Goal: Transaction & Acquisition: Purchase product/service

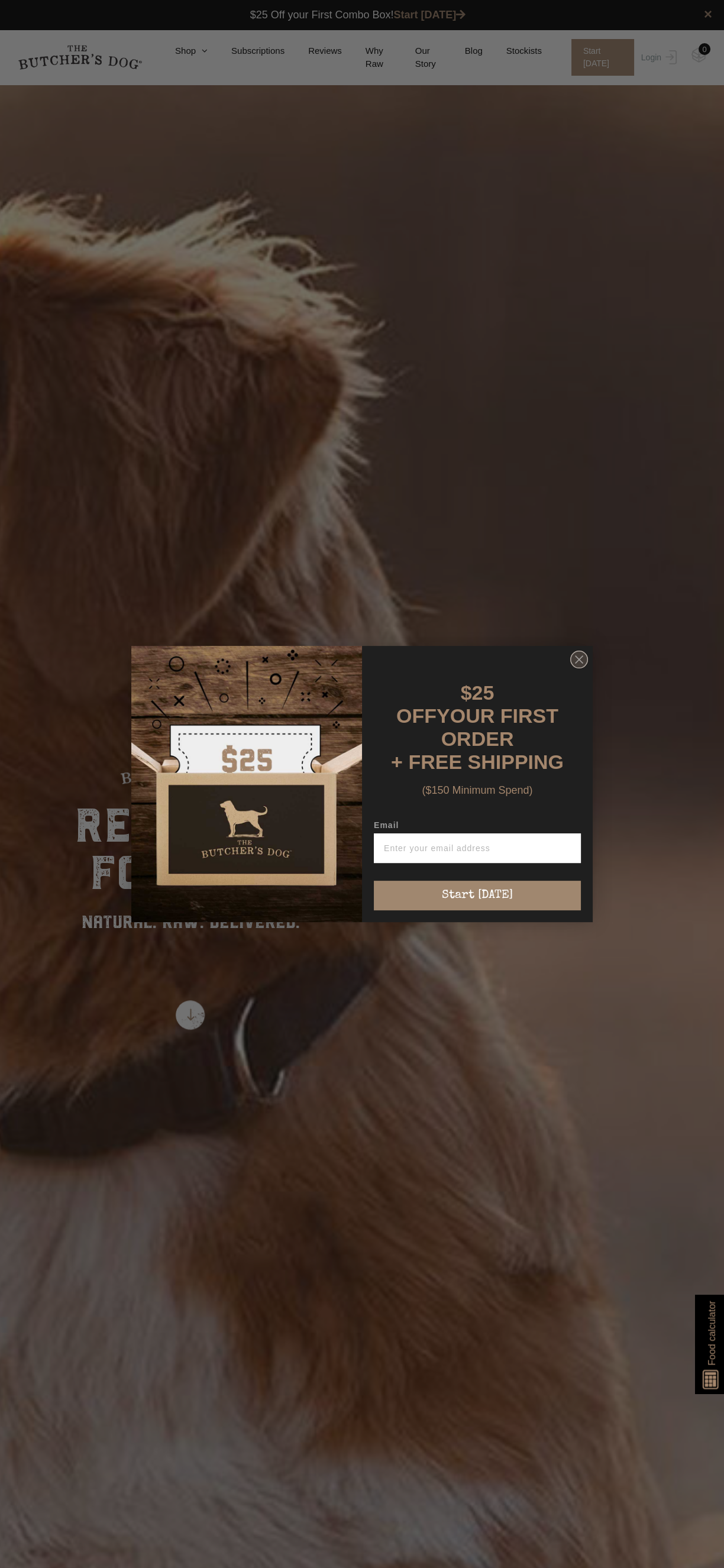
click at [578, 663] on icon "Close dialog" at bounding box center [579, 660] width 7 height 7
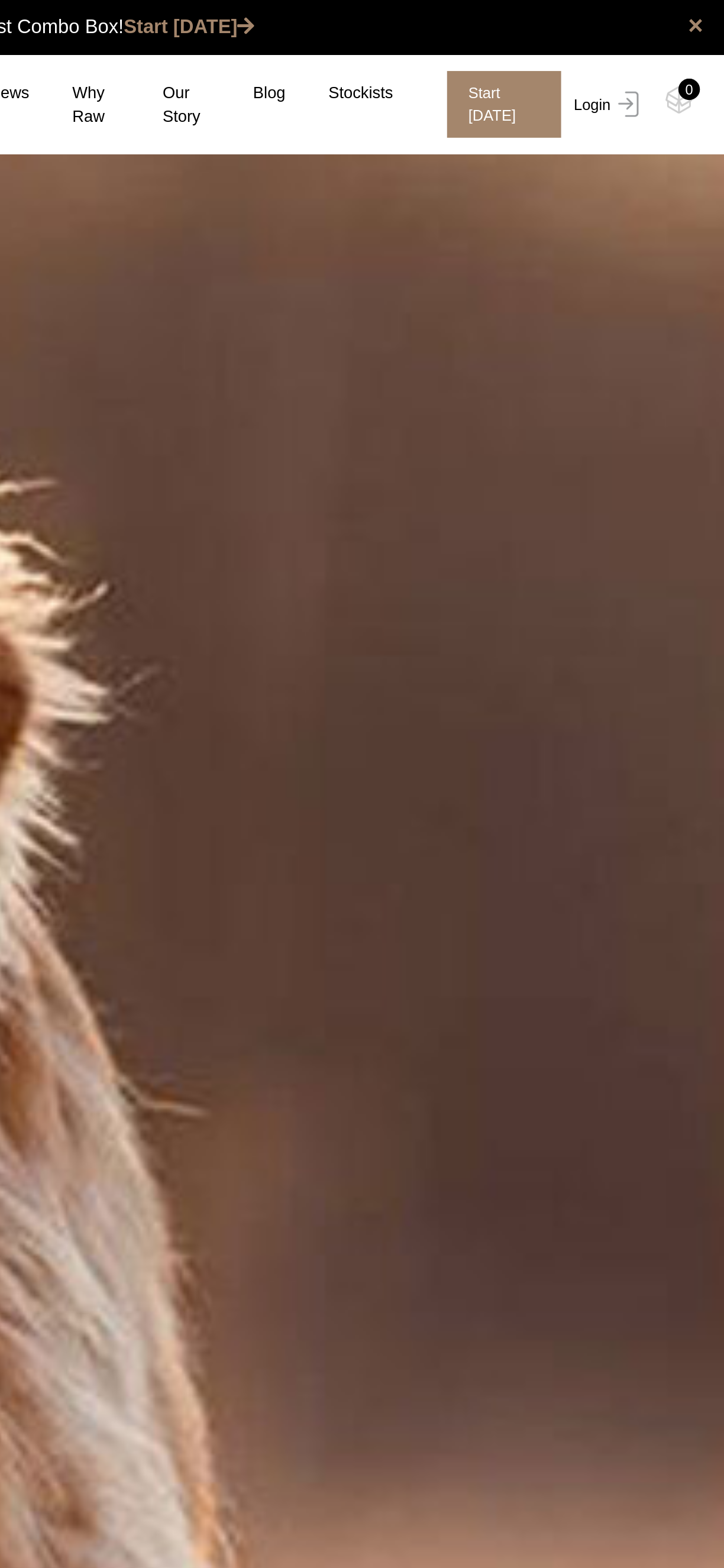
click at [646, 51] on link "Login" at bounding box center [657, 57] width 38 height 37
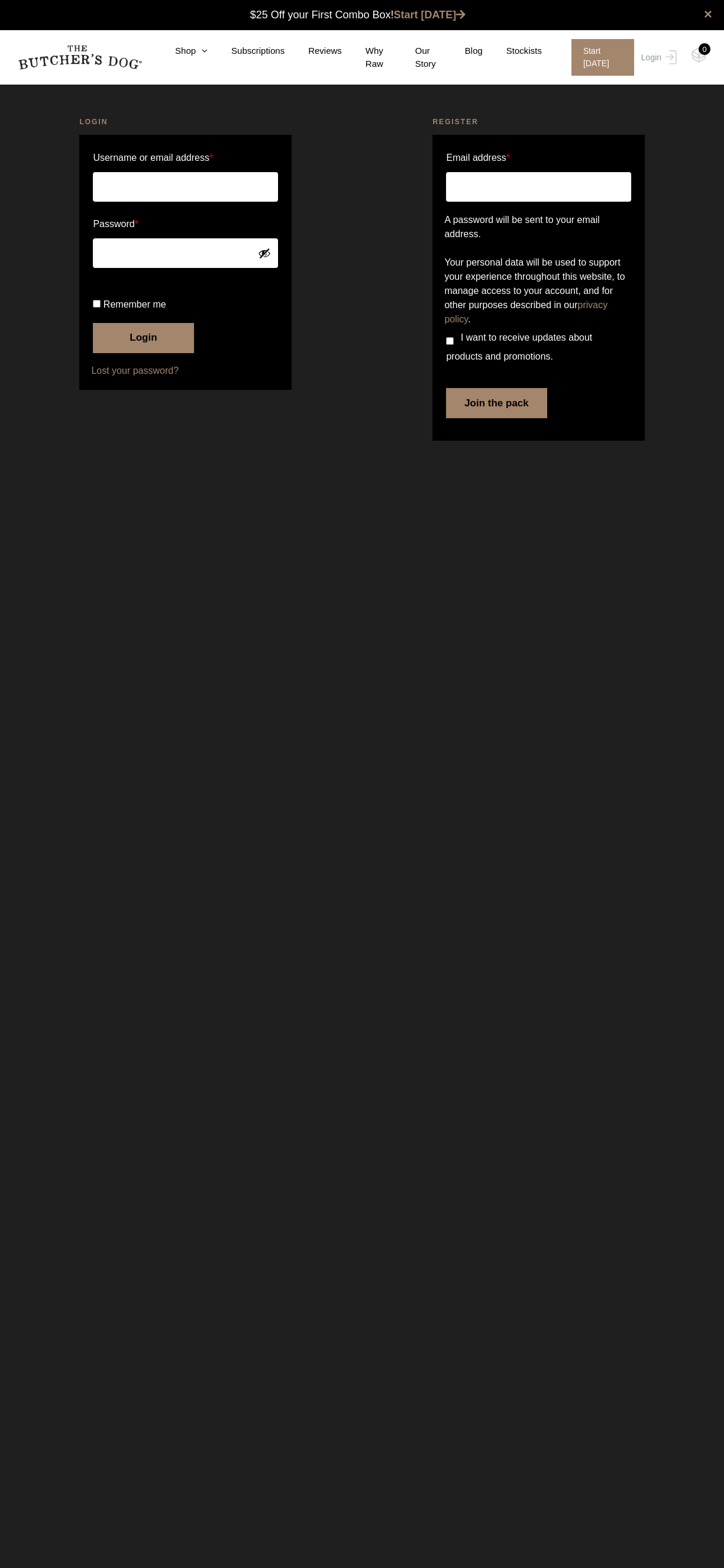
click at [220, 186] on input "Username or email address *" at bounding box center [185, 186] width 184 height 30
click at [210, 186] on input "Username or email address *" at bounding box center [185, 186] width 184 height 30
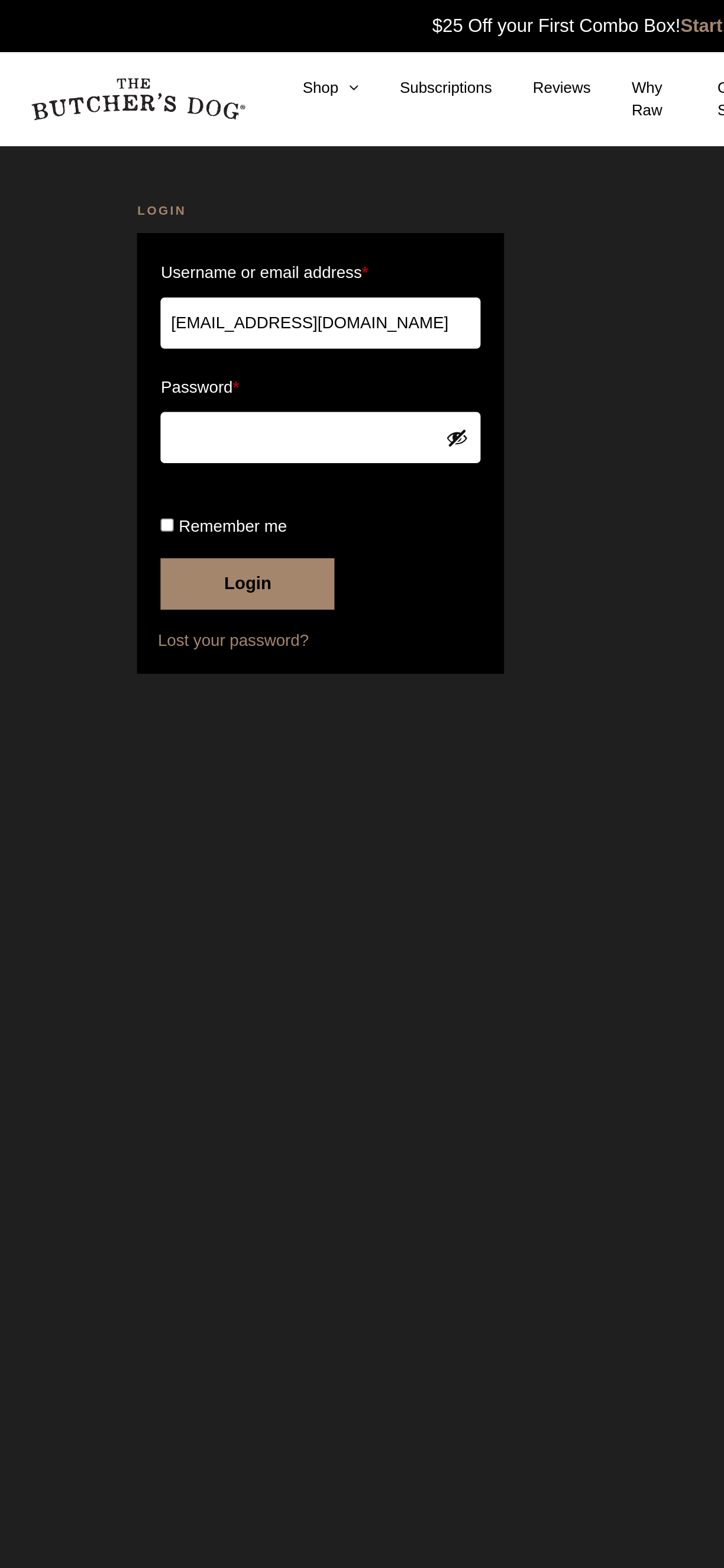
type input "[EMAIL_ADDRESS][DOMAIN_NAME]"
click at [157, 309] on span "Remember me" at bounding box center [135, 304] width 62 height 10
click at [101, 308] on input "Remember me" at bounding box center [96, 303] width 8 height 8
checkbox input "true"
click at [173, 353] on button "Login" at bounding box center [143, 337] width 101 height 30
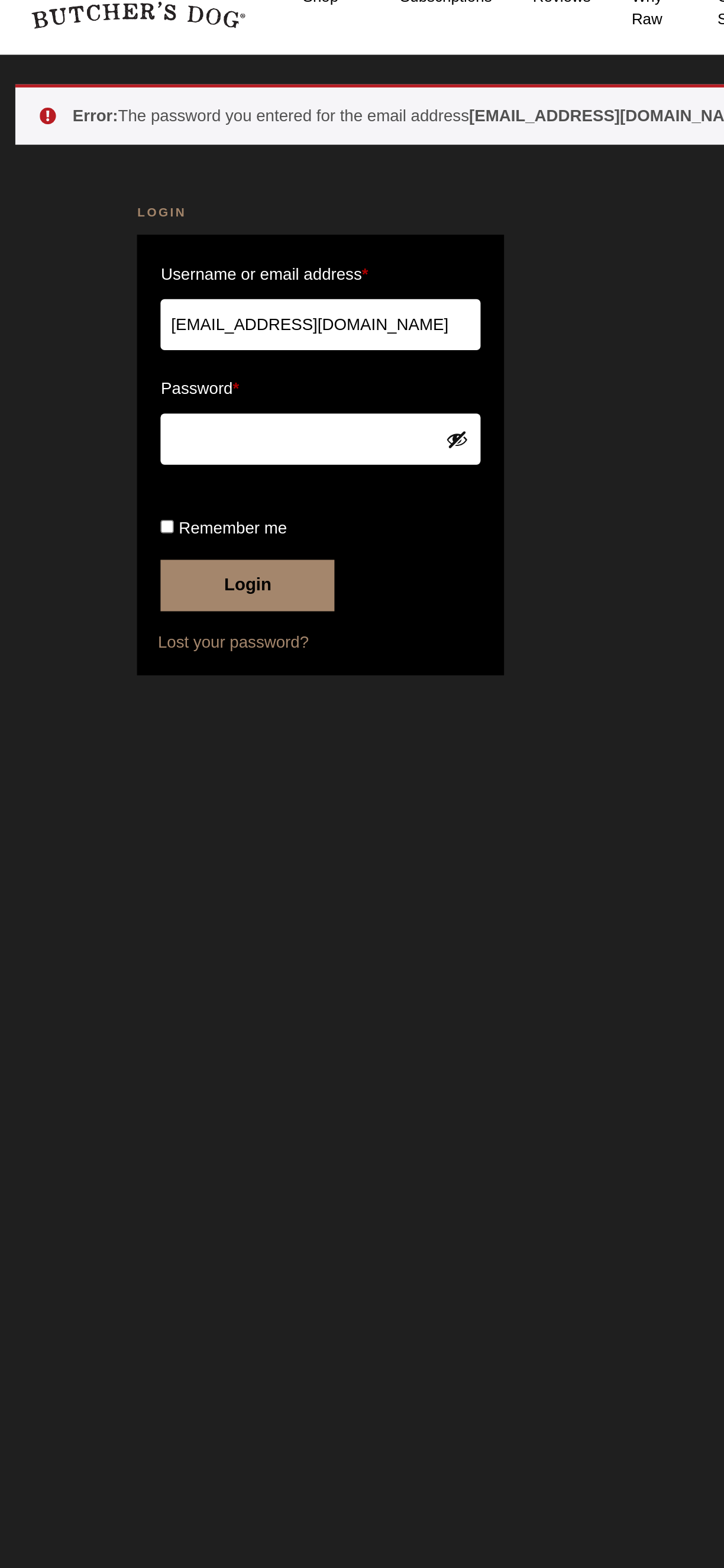
click at [264, 305] on button "Show password" at bounding box center [264, 307] width 13 height 13
click at [178, 406] on button "Login" at bounding box center [143, 391] width 101 height 30
click at [267, 306] on button "Show password" at bounding box center [264, 307] width 13 height 13
click at [174, 406] on button "Login" at bounding box center [143, 391] width 101 height 30
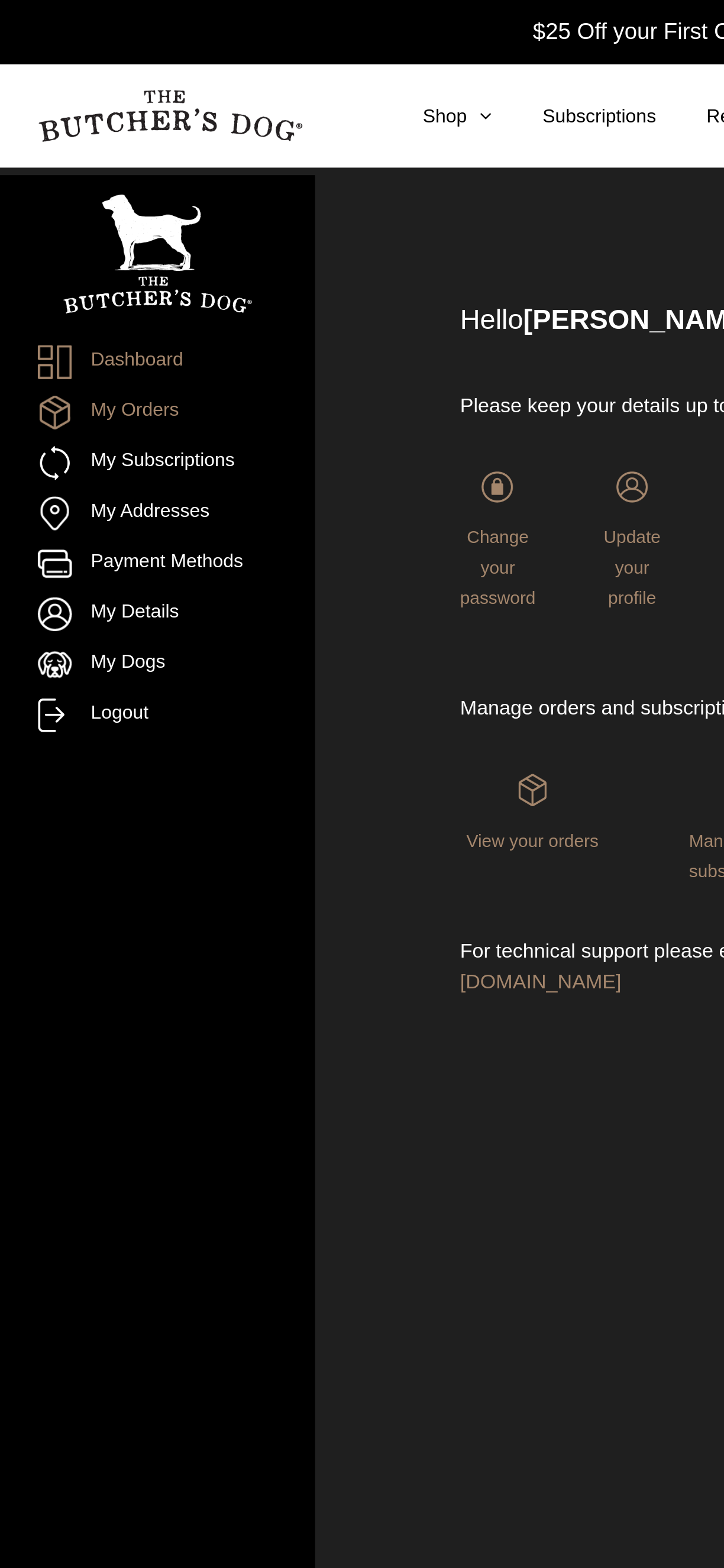
click at [78, 188] on link "My Orders" at bounding box center [73, 194] width 112 height 16
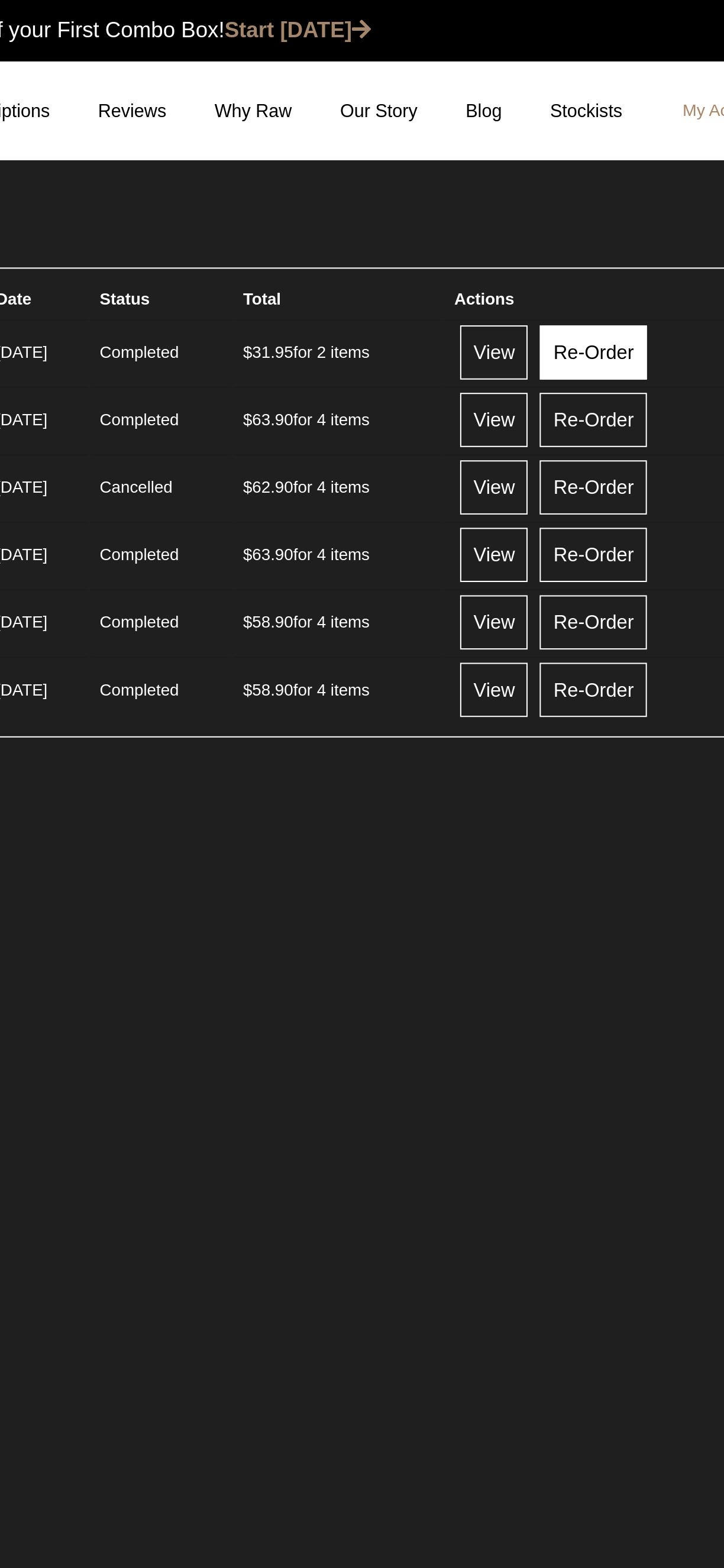
click at [601, 171] on link "Re-Order" at bounding box center [575, 173] width 53 height 27
